Goal: Information Seeking & Learning: Learn about a topic

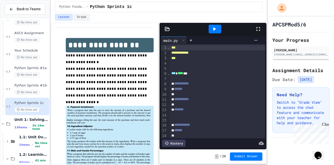
scroll to position [83, 0]
click at [29, 65] on div "Python Sprints #1a No time set" at bounding box center [27, 71] width 44 height 17
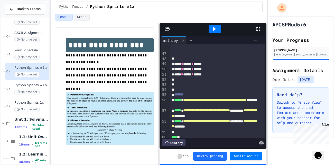
scroll to position [253, 0]
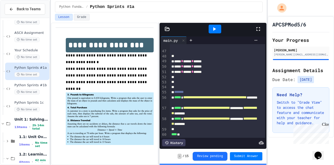
click at [215, 30] on icon at bounding box center [214, 29] width 6 height 6
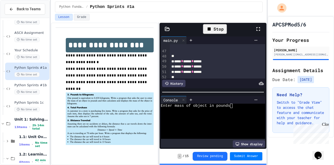
click at [233, 107] on div "Enter mass of object in pounds" at bounding box center [210, 106] width 99 height 4
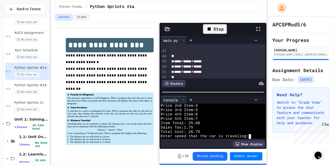
scroll to position [13, 0]
click at [233, 107] on div "Price 2nd Item:4" at bounding box center [210, 106] width 99 height 4
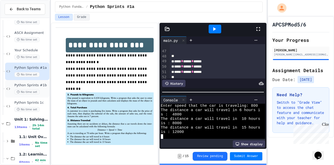
click at [20, 85] on span "Python Sprints #1b" at bounding box center [31, 85] width 34 height 4
